Goal: Task Accomplishment & Management: Use online tool/utility

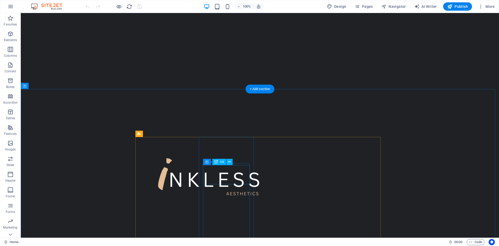
scroll to position [377, 0]
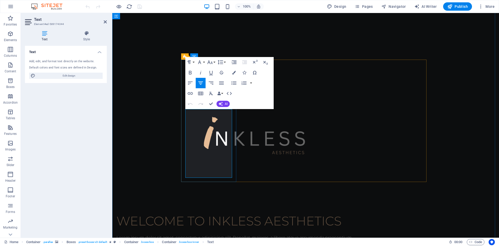
copy p "Art that heals. Whether you're a [MEDICAL_DATA] survivor, post-surgery client, …"
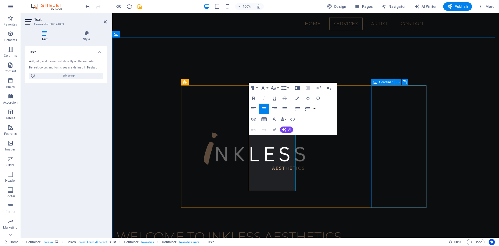
scroll to position [351, 0]
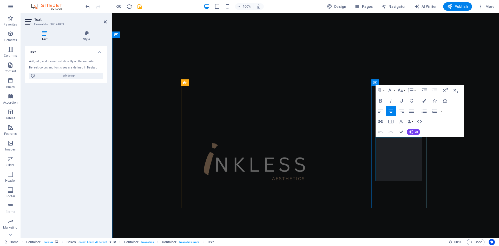
copy p "Reviving what time or loss has taken, we create the look of [PERSON_NAME] hair …"
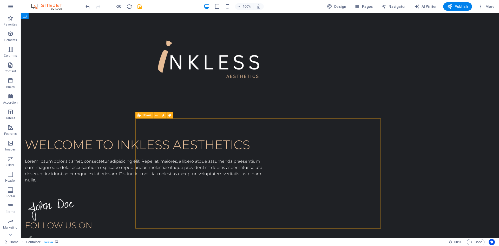
scroll to position [481, 0]
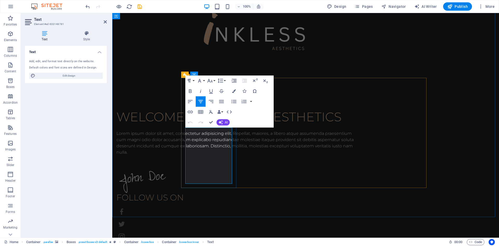
copy p "Refresh and rejuvenate your skin. Our customized peels target acne, fine lines,…"
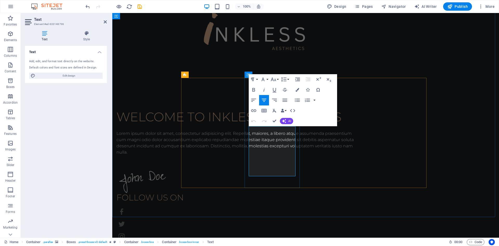
copy p "Erase the past with precision. Our advanced tattoo removal process safely and e…"
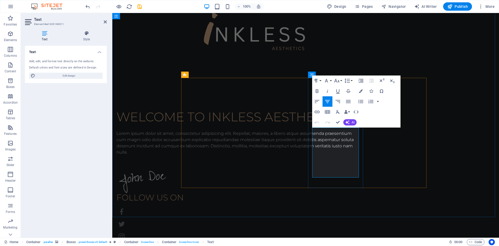
copy p "A work of art that heals. We blend ink and skin to softly conceal scars and imp…"
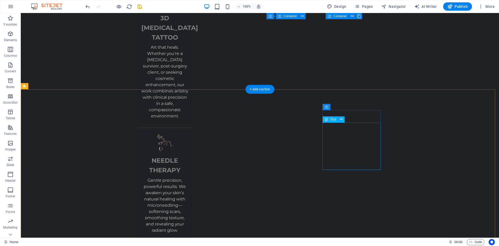
scroll to position [1093, 0]
